Goal: Find specific page/section: Find specific page/section

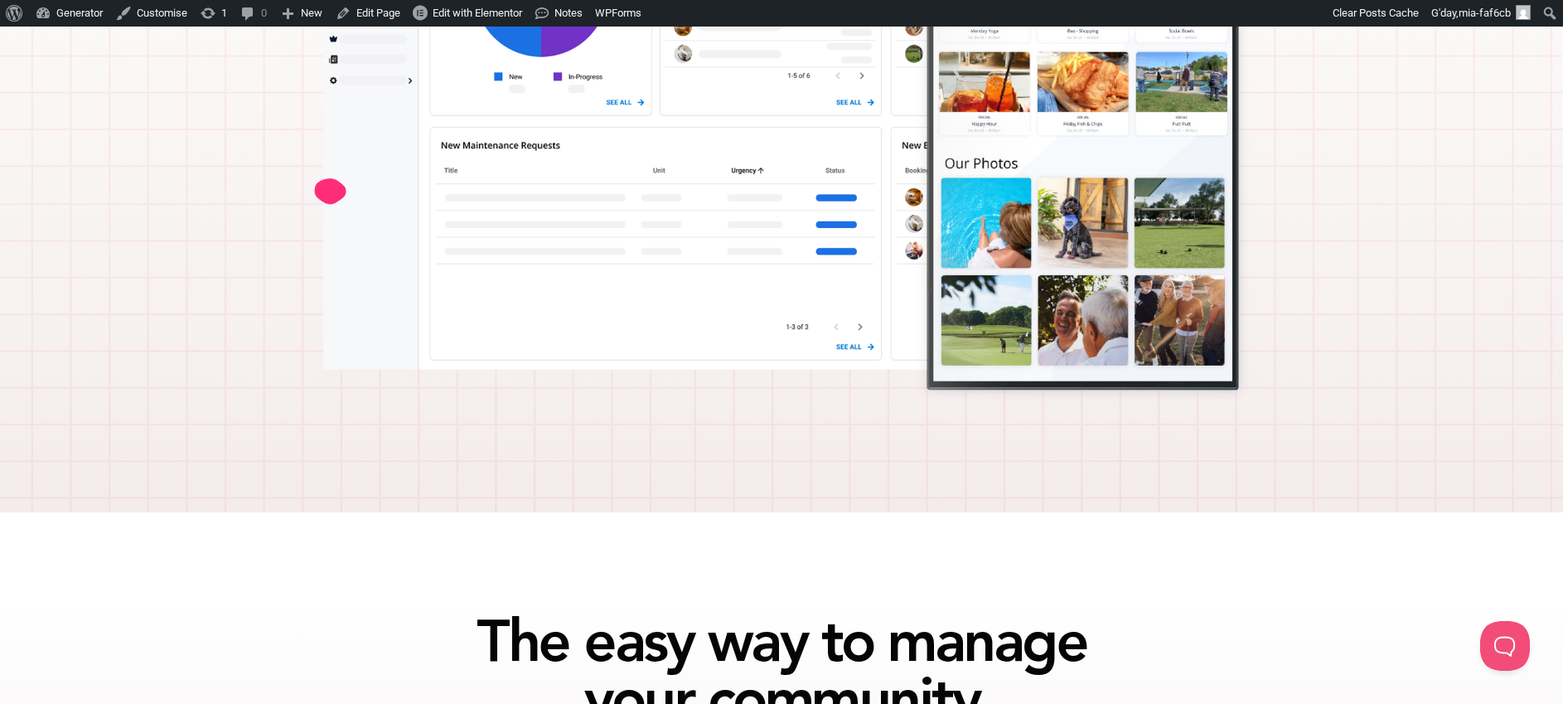
scroll to position [883, 0]
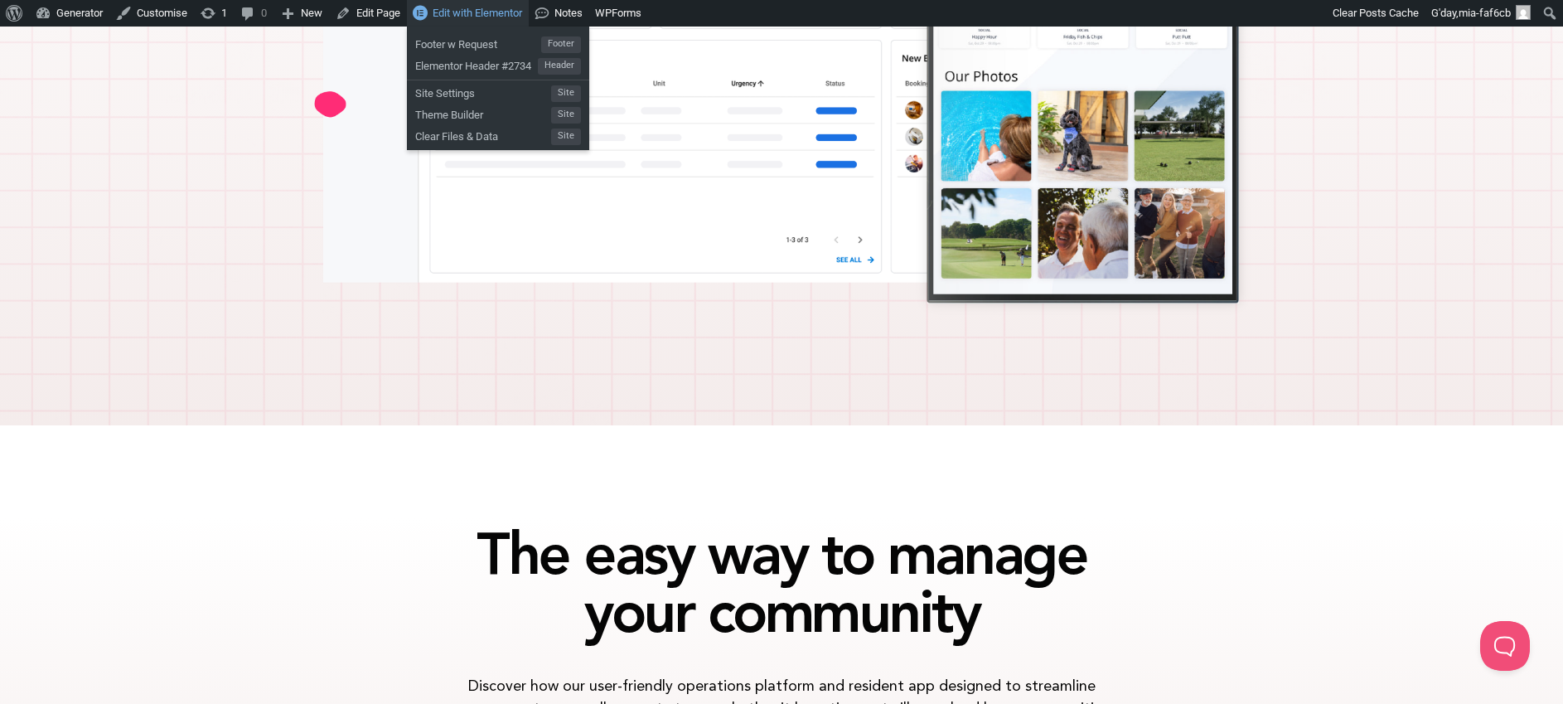
click at [494, 5] on link "Edit with Elementor" at bounding box center [468, 13] width 122 height 27
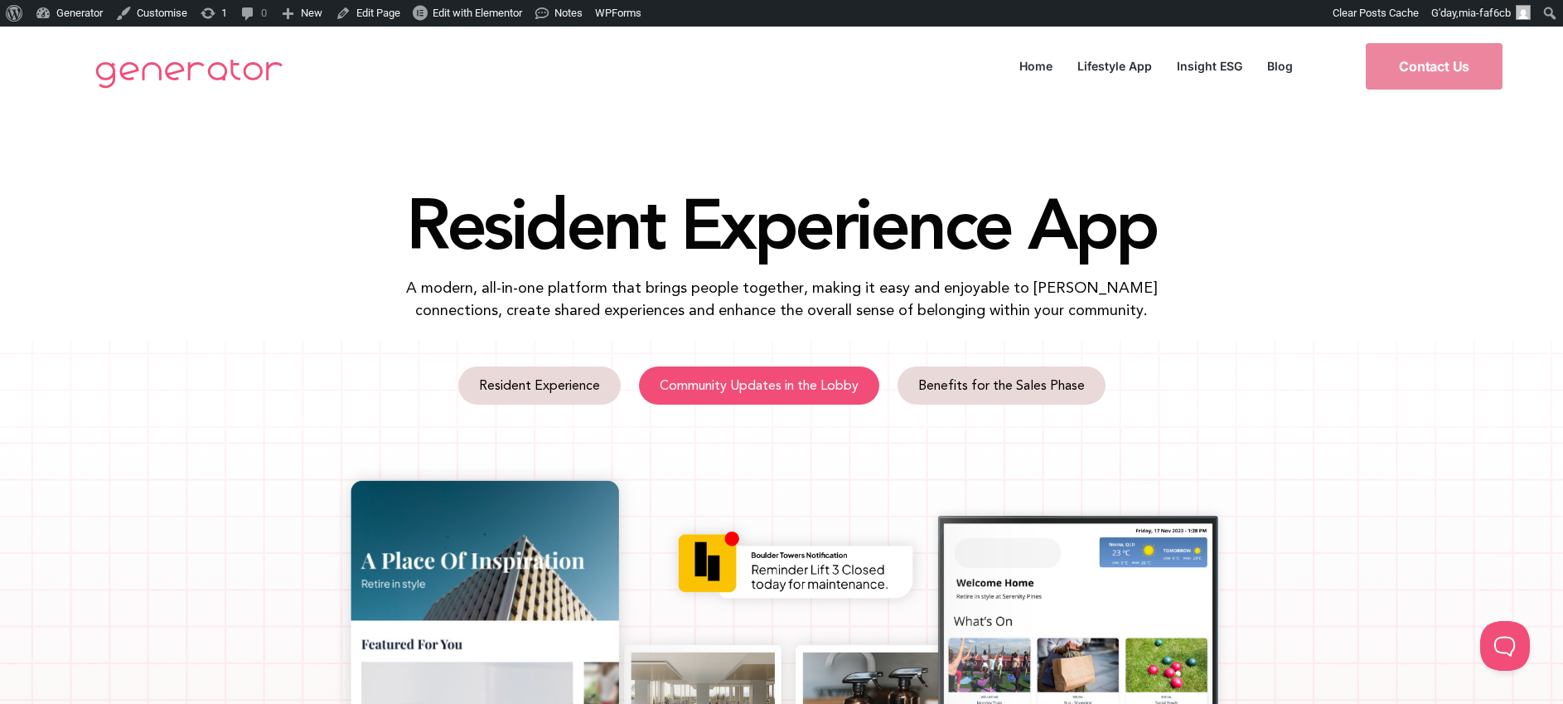
click at [762, 383] on span "Community Updates in the Lobby" at bounding box center [759, 385] width 199 height 13
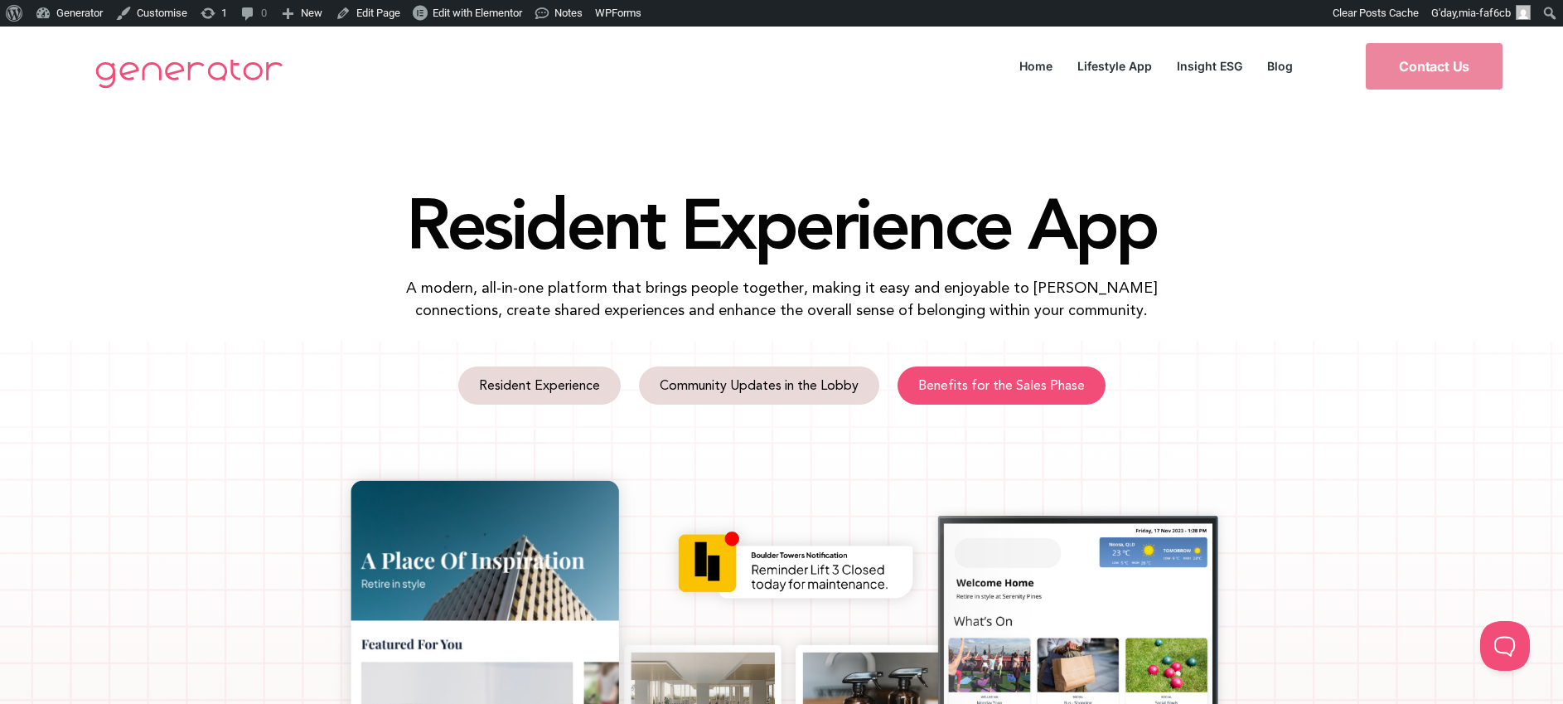
click at [1026, 382] on span "Benefits for the Sales Phase" at bounding box center [1001, 385] width 167 height 13
